Goal: Find specific page/section: Find specific page/section

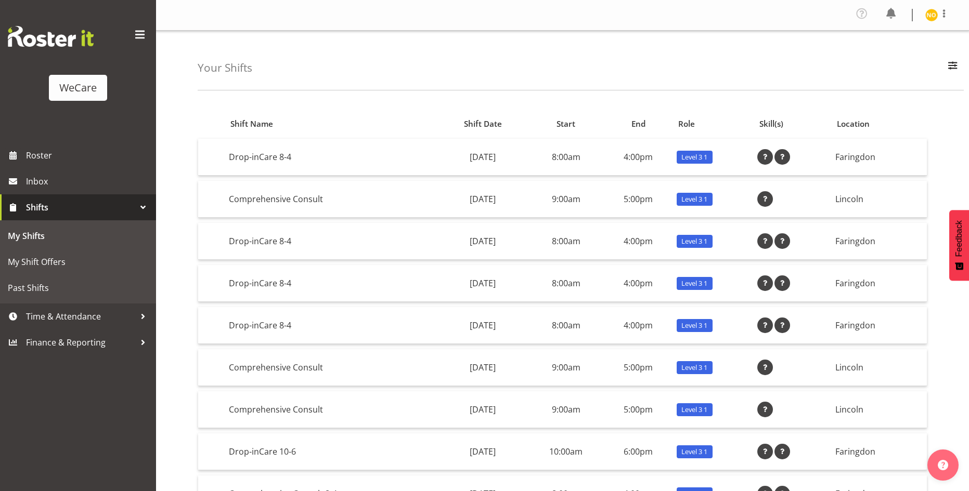
click at [39, 208] on span "Shifts" at bounding box center [80, 208] width 109 height 16
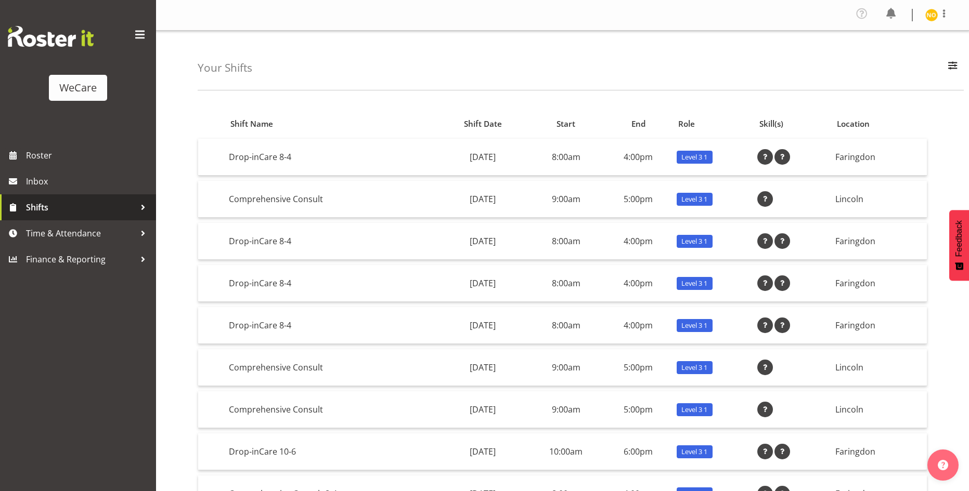
drag, startPoint x: 51, startPoint y: 209, endPoint x: 62, endPoint y: 206, distance: 11.7
click at [50, 209] on span "Shifts" at bounding box center [80, 208] width 109 height 16
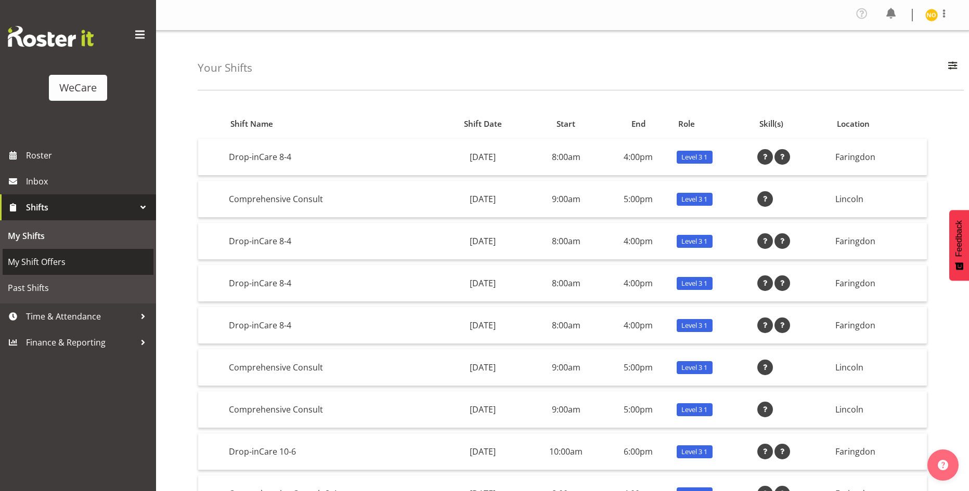
click at [59, 262] on span "My Shift Offers" at bounding box center [78, 262] width 140 height 16
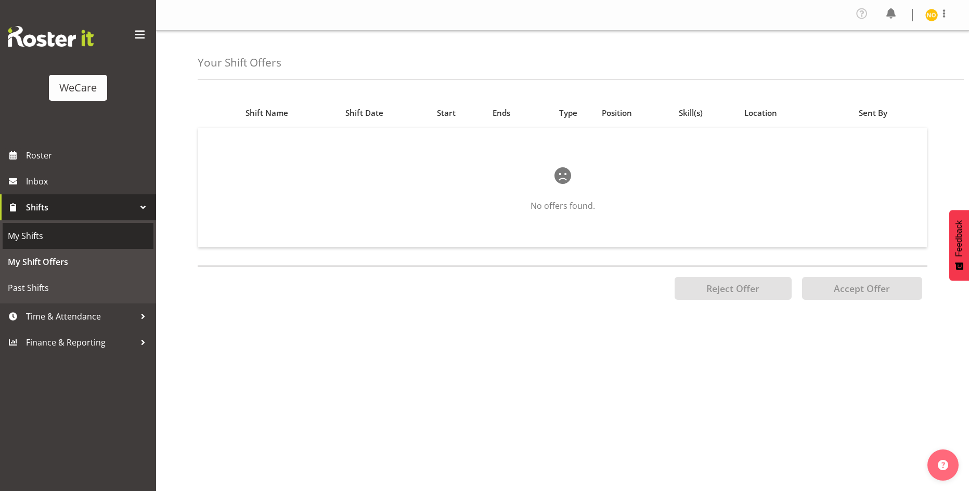
click at [48, 231] on span "My Shifts" at bounding box center [78, 236] width 140 height 16
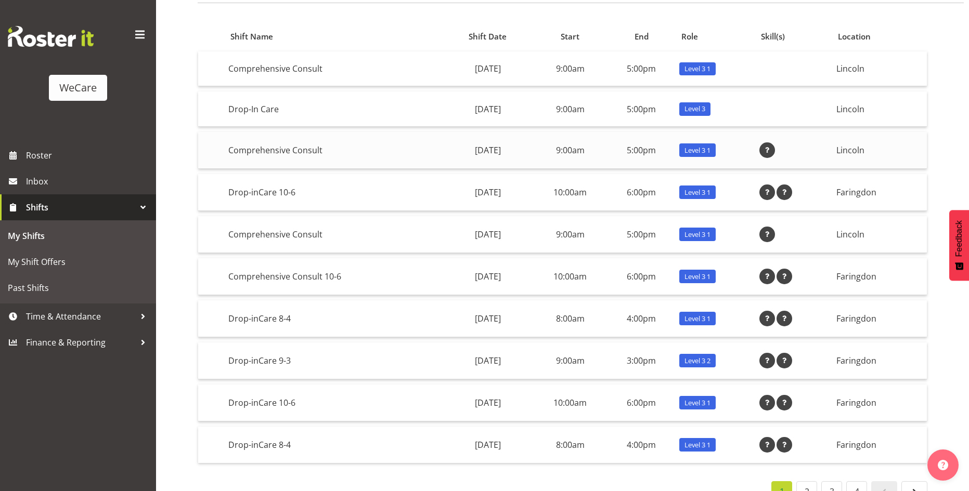
scroll to position [104, 0]
